Goal: Information Seeking & Learning: Learn about a topic

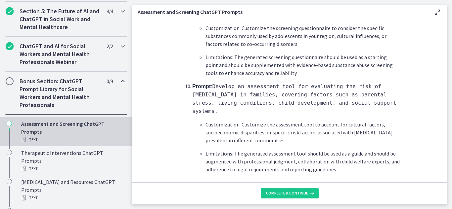
scroll to position [1034, 0]
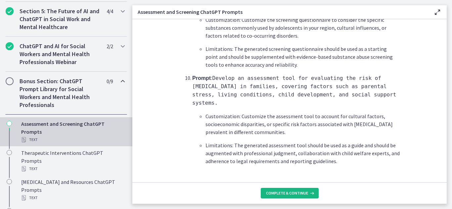
click at [285, 189] on button "Complete & continue" at bounding box center [290, 193] width 58 height 11
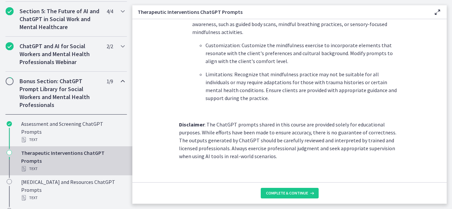
scroll to position [975, 0]
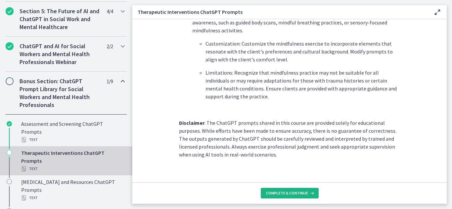
click at [297, 193] on span "Complete & continue" at bounding box center [287, 193] width 42 height 5
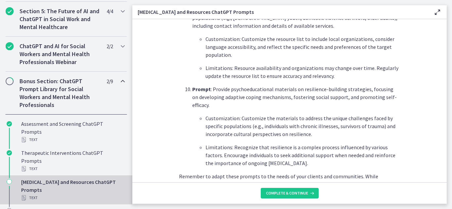
scroll to position [927, 0]
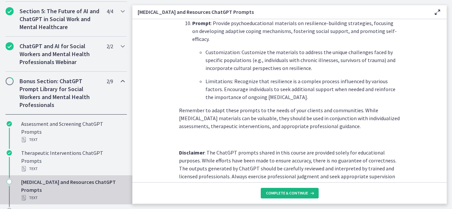
click at [288, 191] on button "Complete & continue" at bounding box center [290, 193] width 58 height 11
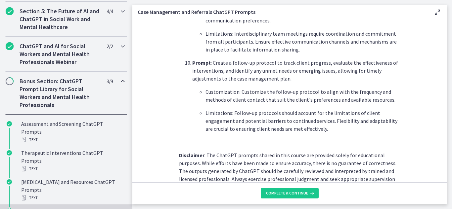
scroll to position [927, 0]
click at [295, 196] on button "Complete & continue" at bounding box center [290, 193] width 58 height 11
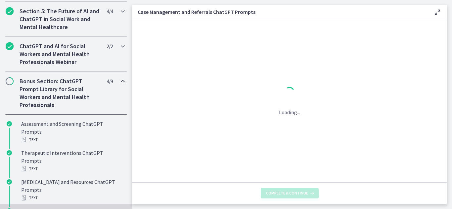
scroll to position [0, 0]
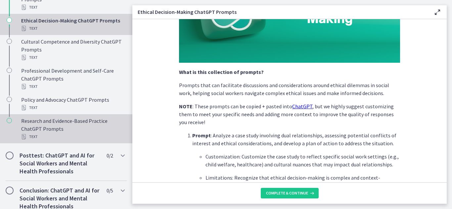
scroll to position [544, 0]
